Goal: Check status: Check status

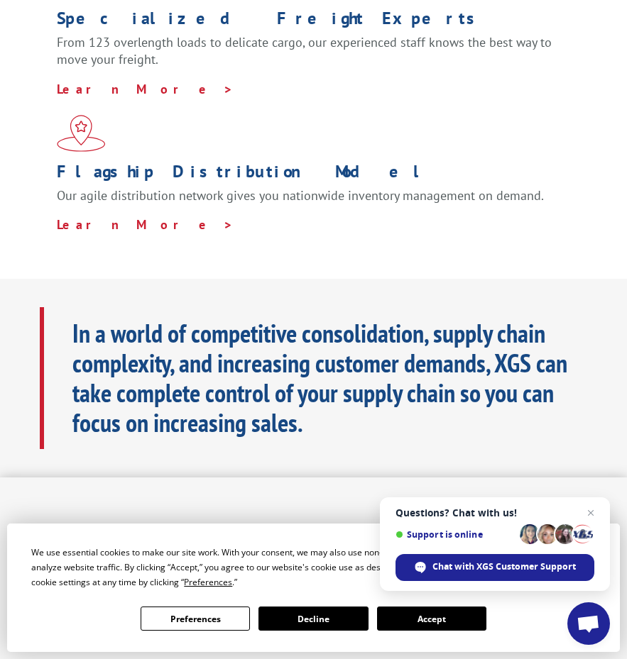
scroll to position [639, 0]
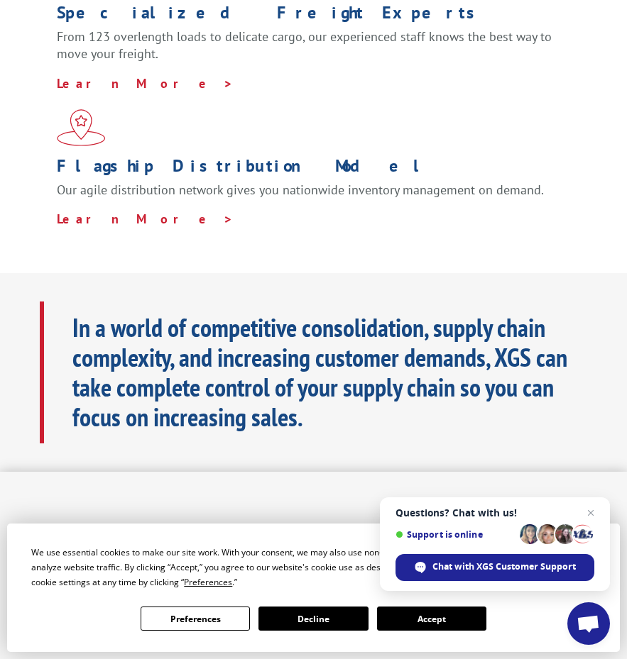
click at [432, 618] on button "Accept" at bounding box center [431, 619] width 109 height 24
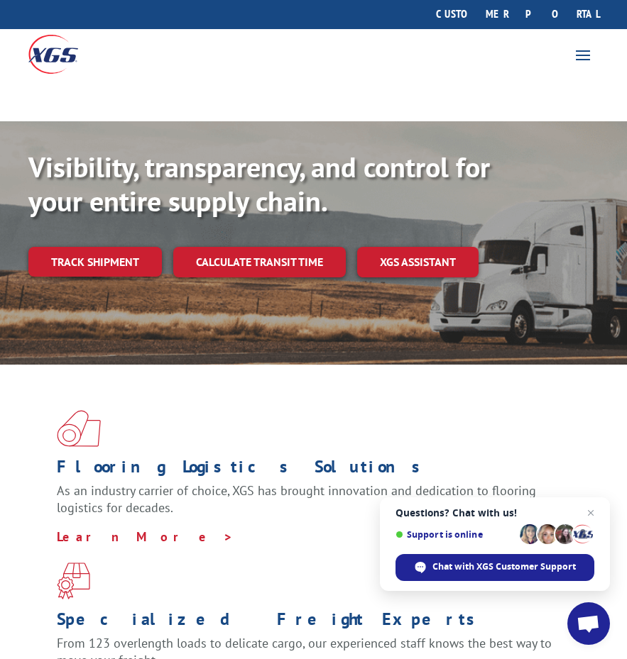
scroll to position [0, 0]
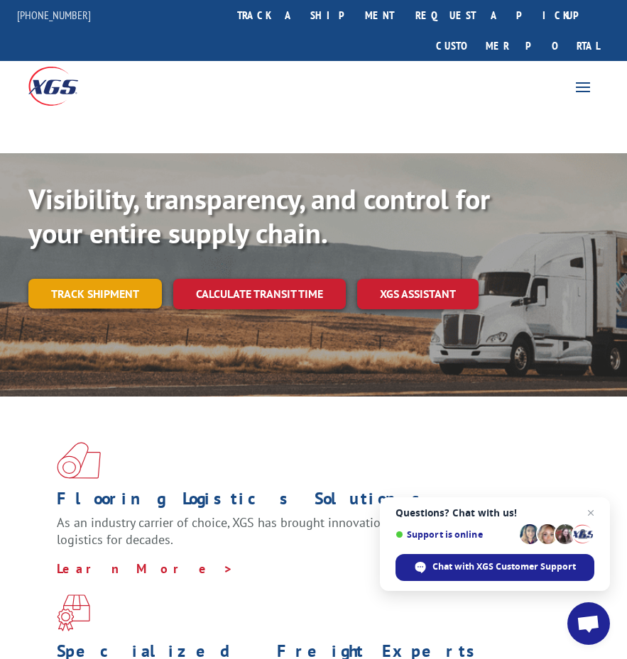
click at [83, 279] on link "Track shipment" at bounding box center [94, 294] width 133 height 30
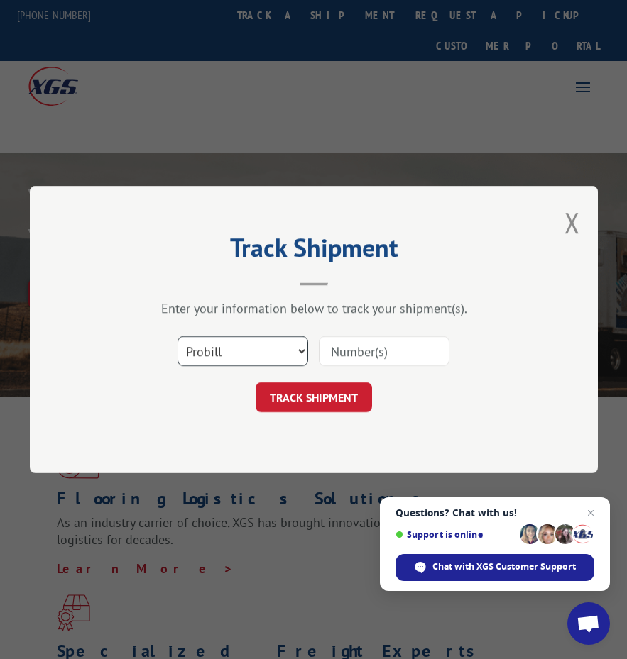
drag, startPoint x: 230, startPoint y: 351, endPoint x: 216, endPoint y: 345, distance: 15.6
click at [216, 345] on select "Select category... Probill BOL PO" at bounding box center [242, 351] width 131 height 30
select select "bol"
click at [177, 336] on select "Select category... Probill BOL PO" at bounding box center [242, 351] width 131 height 30
click at [340, 348] on input at bounding box center [384, 351] width 131 height 30
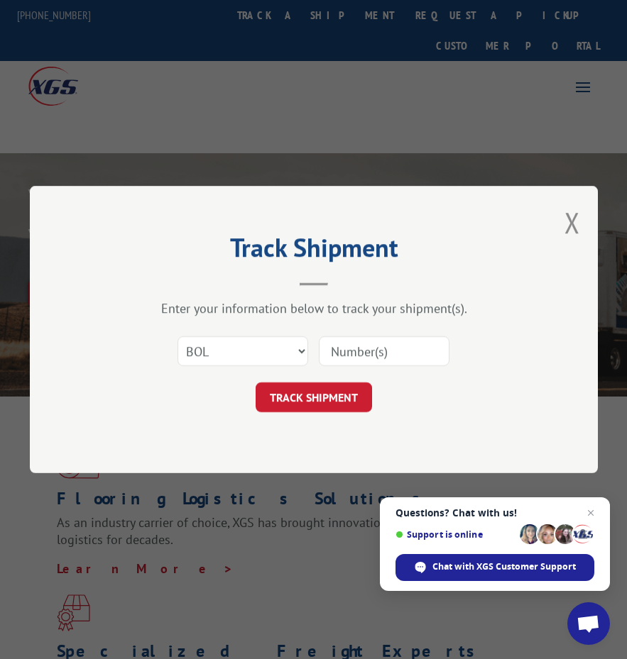
paste input "17402263"
type input "17402263"
click at [312, 401] on button "TRACK SHIPMENT" at bounding box center [313, 398] width 116 height 30
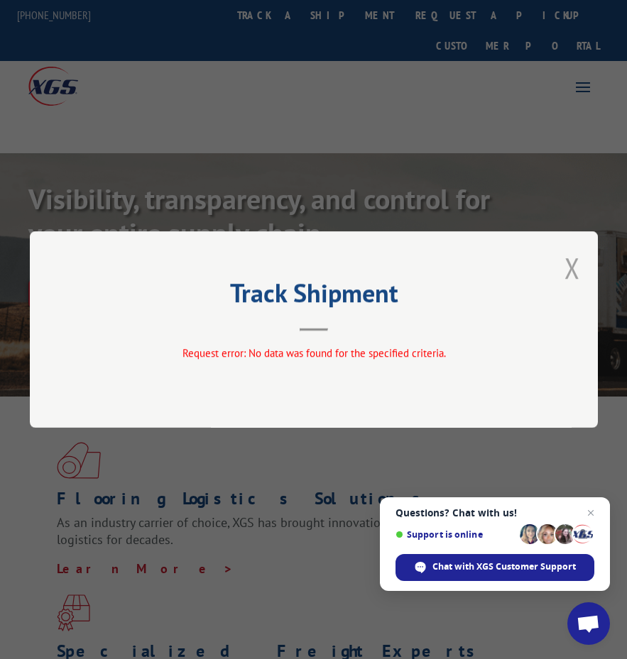
click at [572, 268] on button "Close modal" at bounding box center [572, 268] width 16 height 38
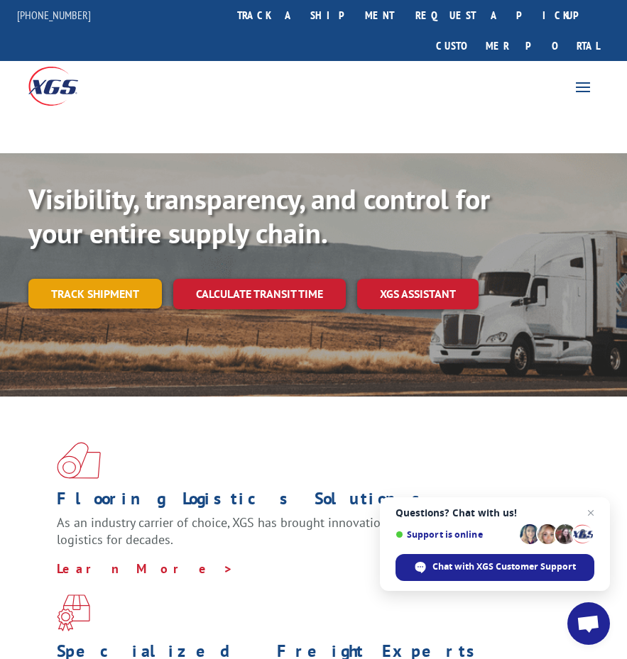
click at [110, 279] on link "Track shipment" at bounding box center [94, 294] width 133 height 30
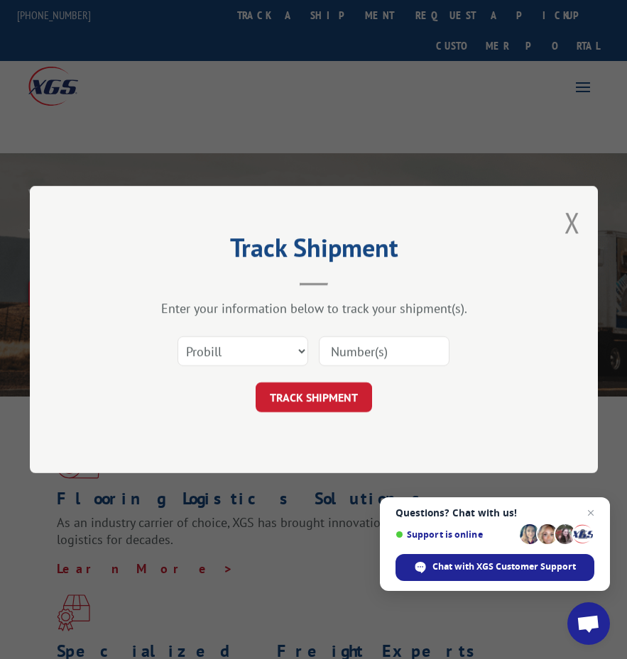
click at [352, 353] on input at bounding box center [384, 351] width 131 height 30
type input "17402263"
click at [319, 392] on button "TRACK SHIPMENT" at bounding box center [313, 398] width 116 height 30
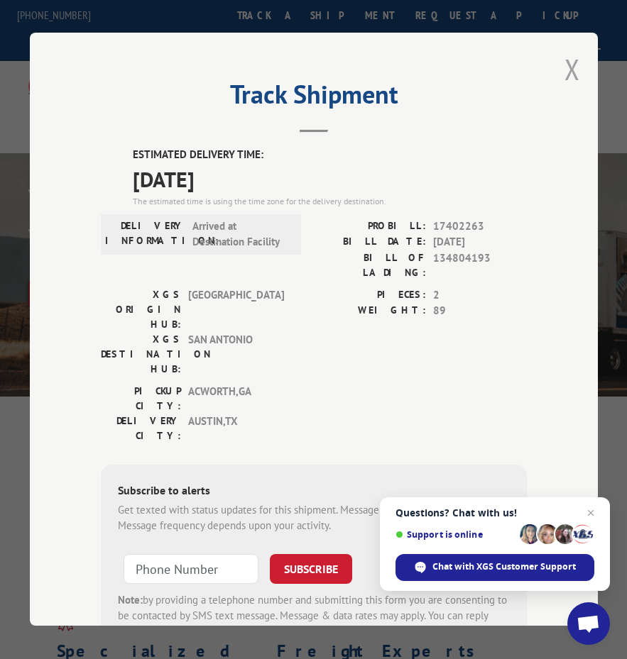
click at [564, 62] on button "Close modal" at bounding box center [572, 69] width 16 height 38
